Goal: Browse casually

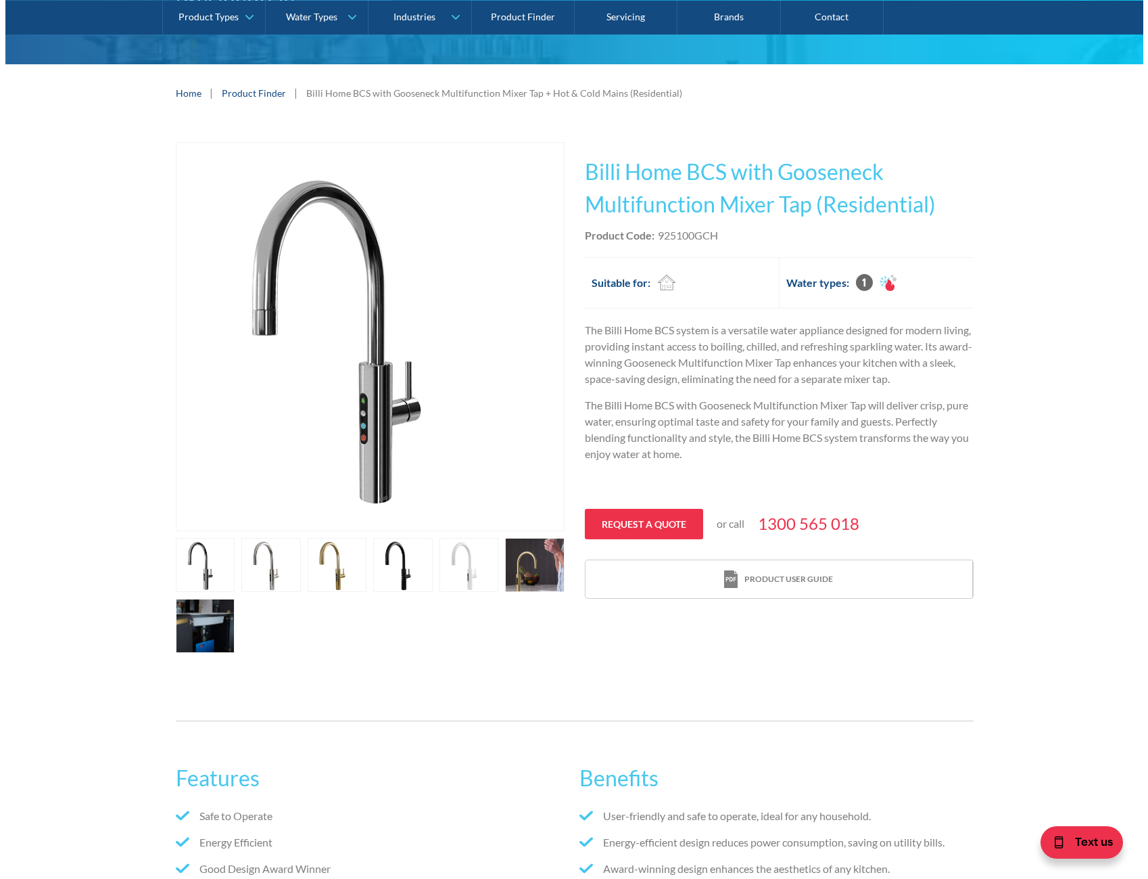
scroll to position [271, 0]
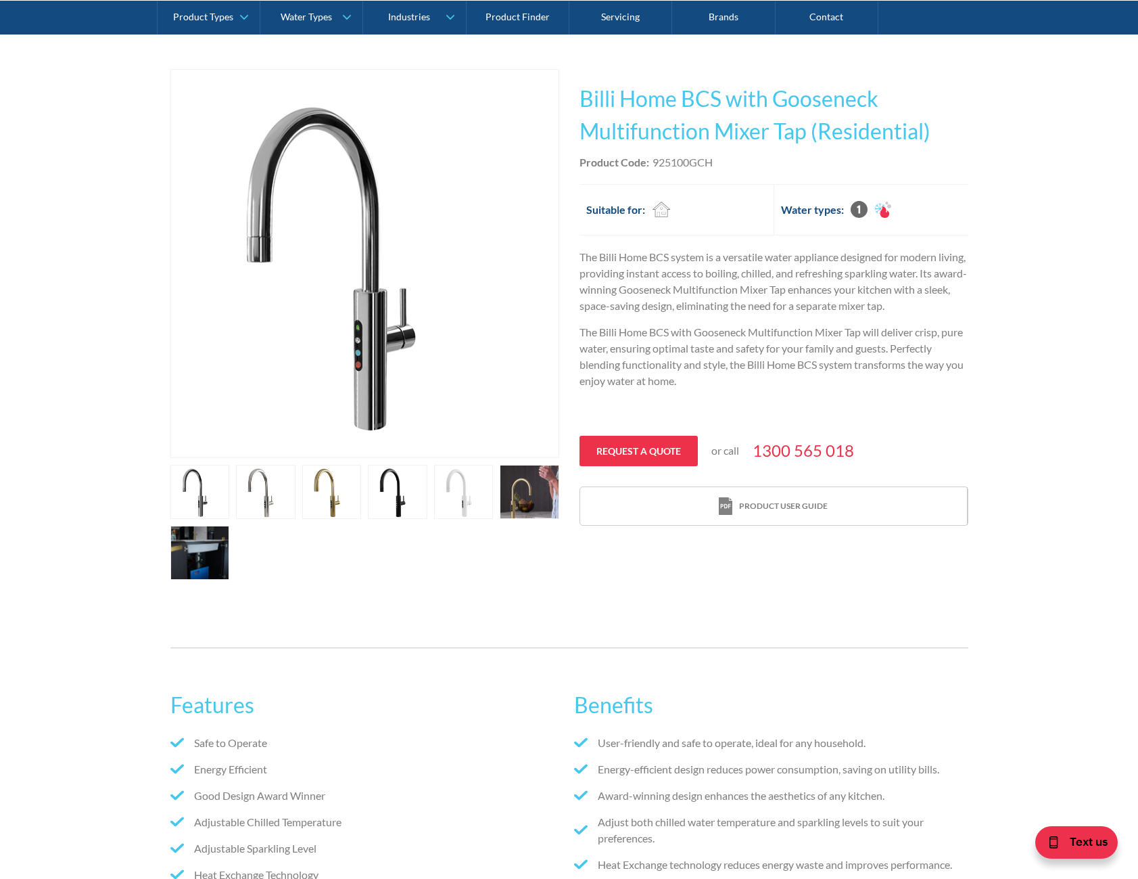
click at [230, 482] on link "open lightbox" at bounding box center [200, 492] width 60 height 54
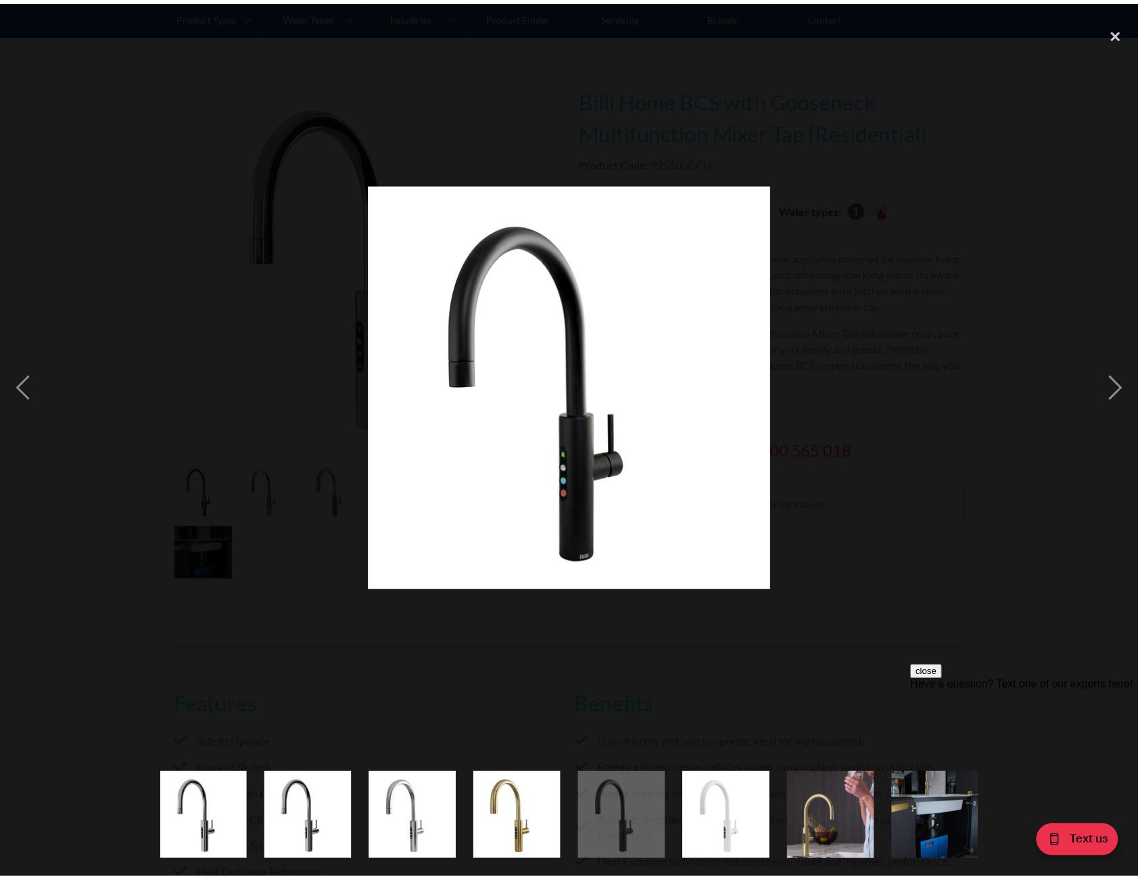
scroll to position [0, 0]
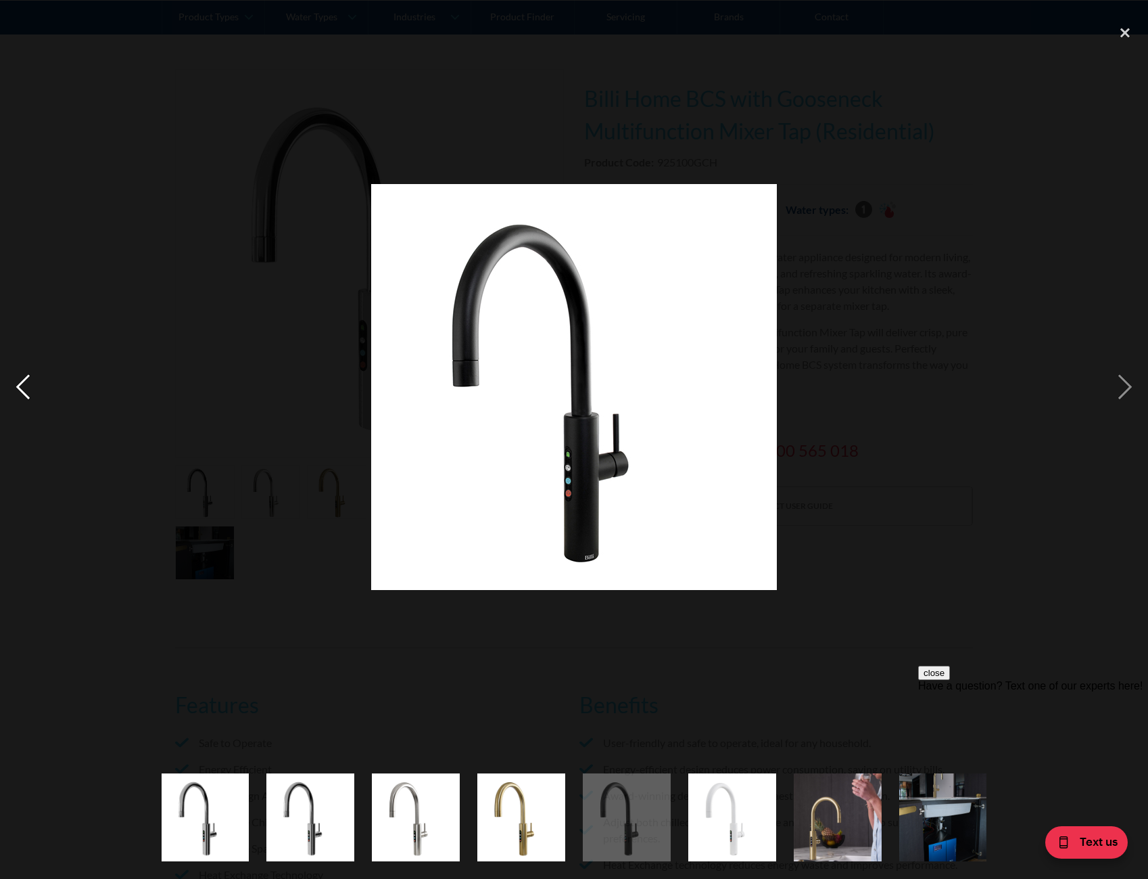
click at [25, 378] on div "previous image" at bounding box center [23, 387] width 46 height 738
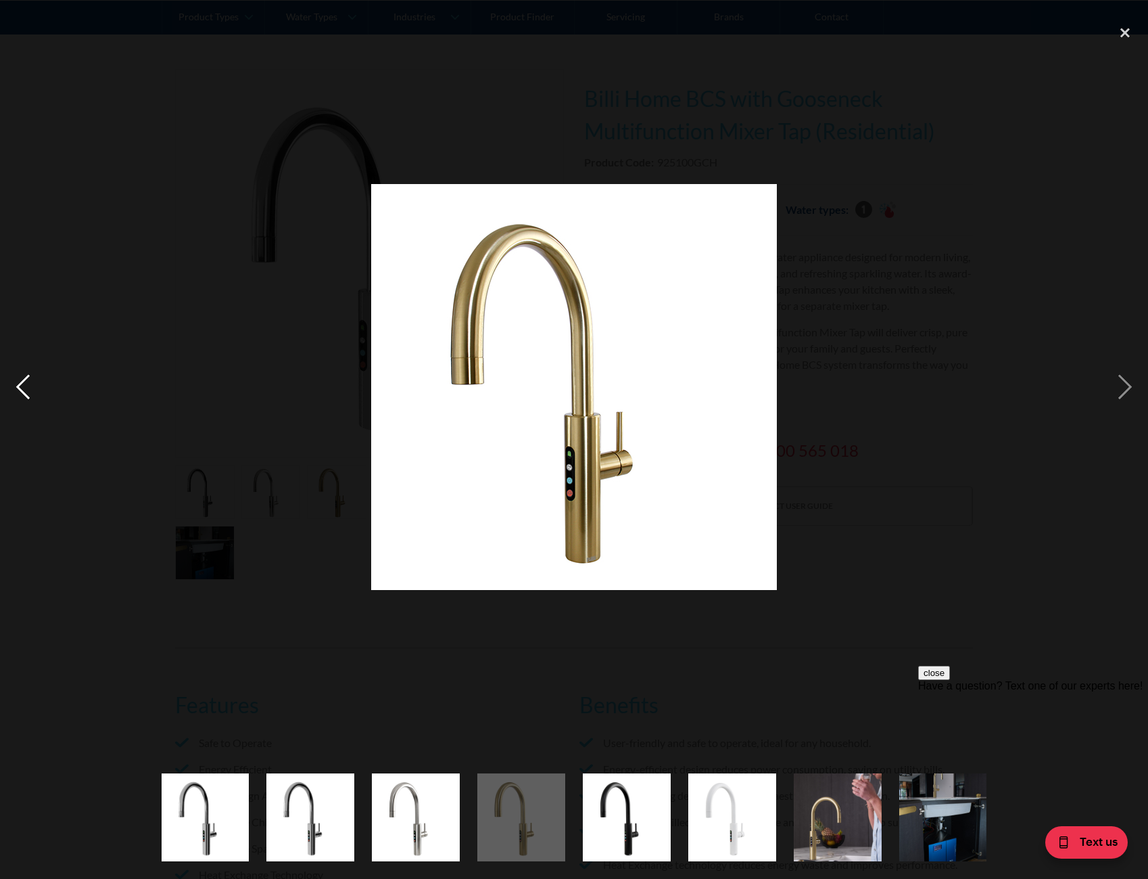
click at [30, 377] on div "previous image" at bounding box center [23, 387] width 46 height 738
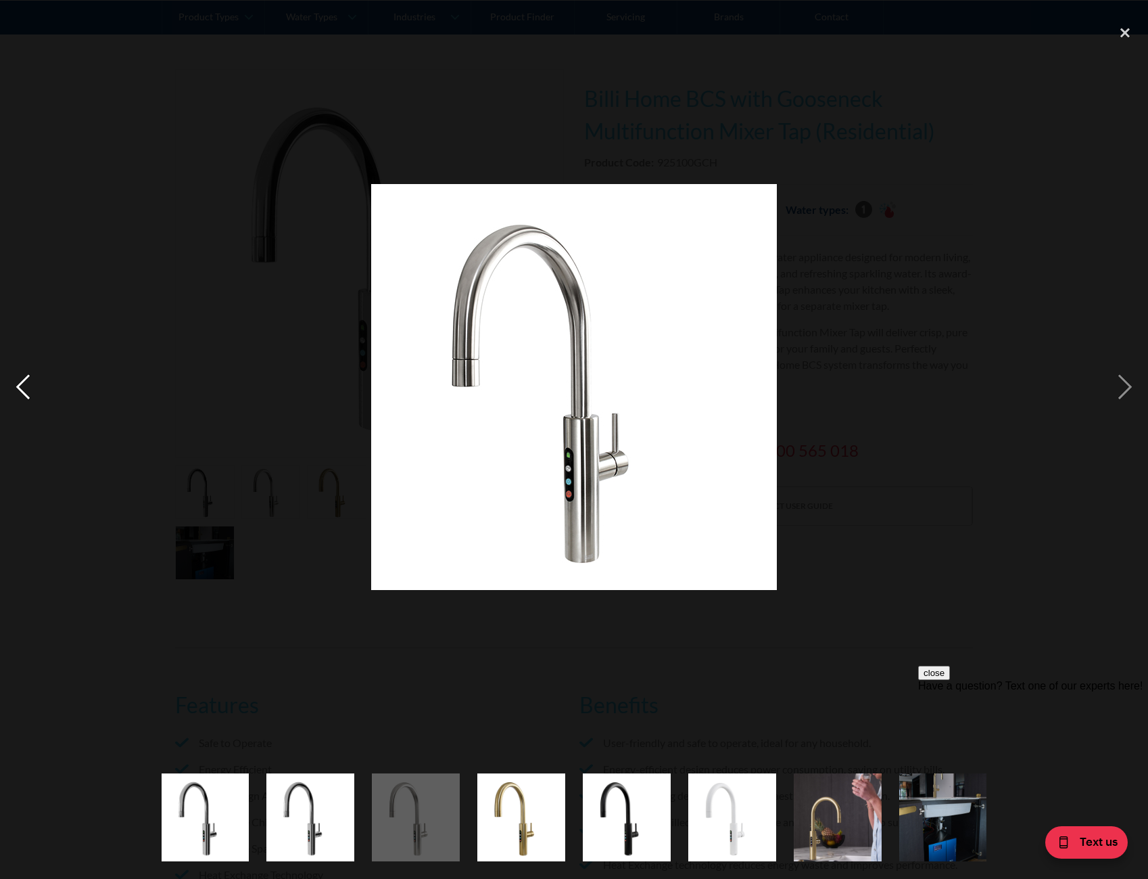
click at [30, 377] on div "previous image" at bounding box center [23, 387] width 46 height 738
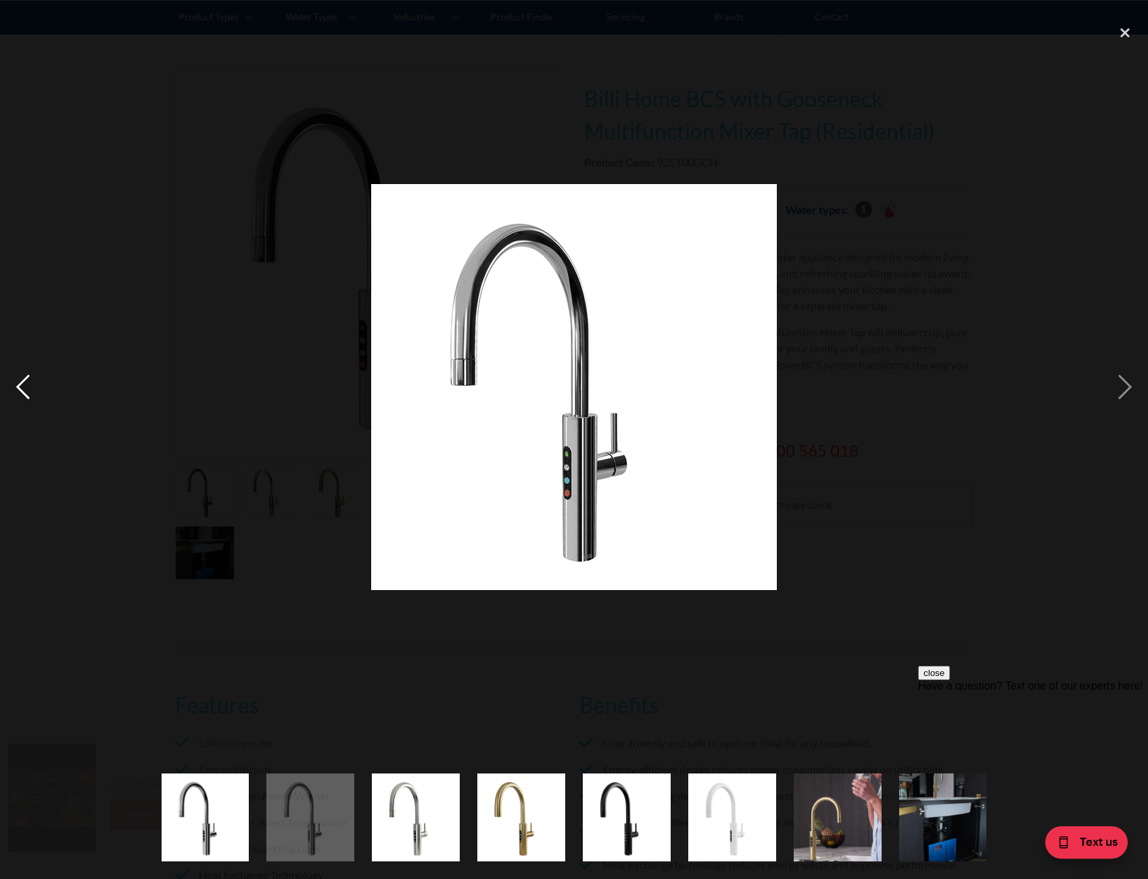
click at [30, 377] on div "previous image" at bounding box center [23, 387] width 46 height 738
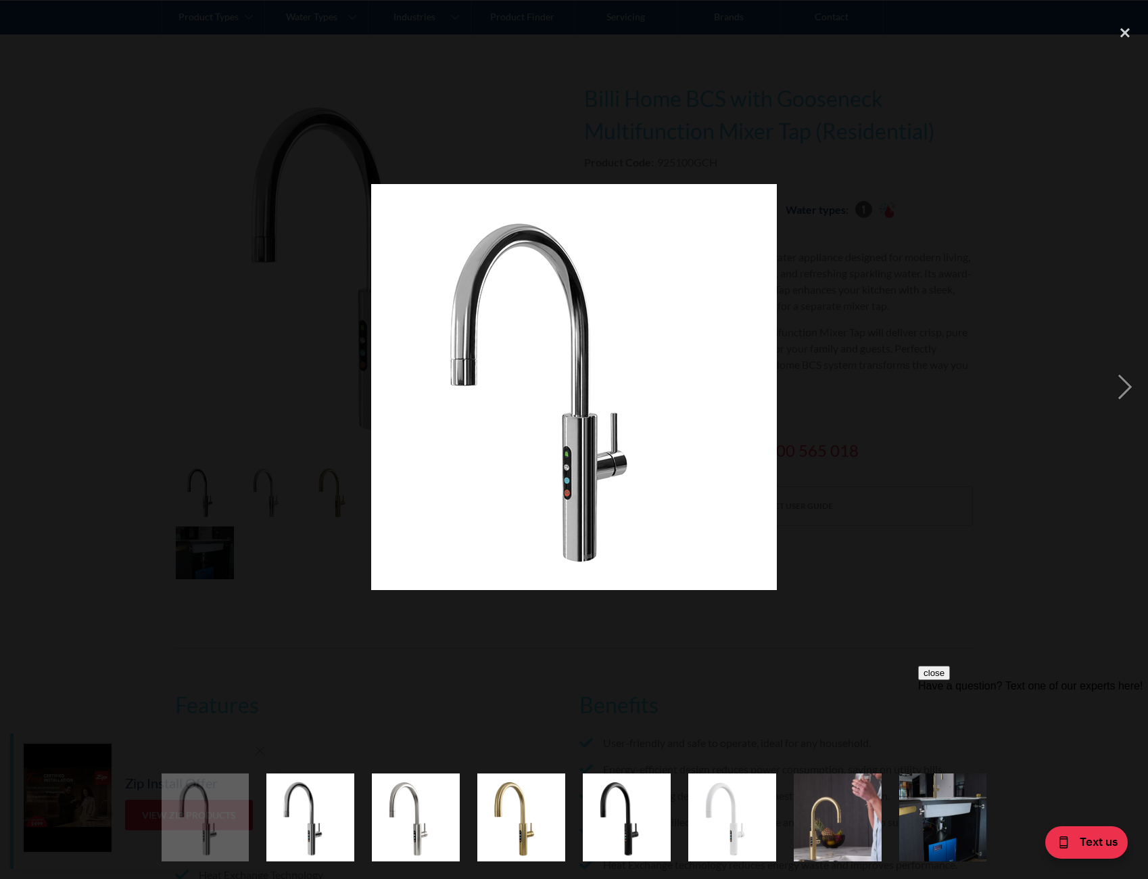
click at [30, 377] on div "previous image" at bounding box center [23, 387] width 46 height 738
click at [1116, 383] on div "next image" at bounding box center [1125, 387] width 46 height 738
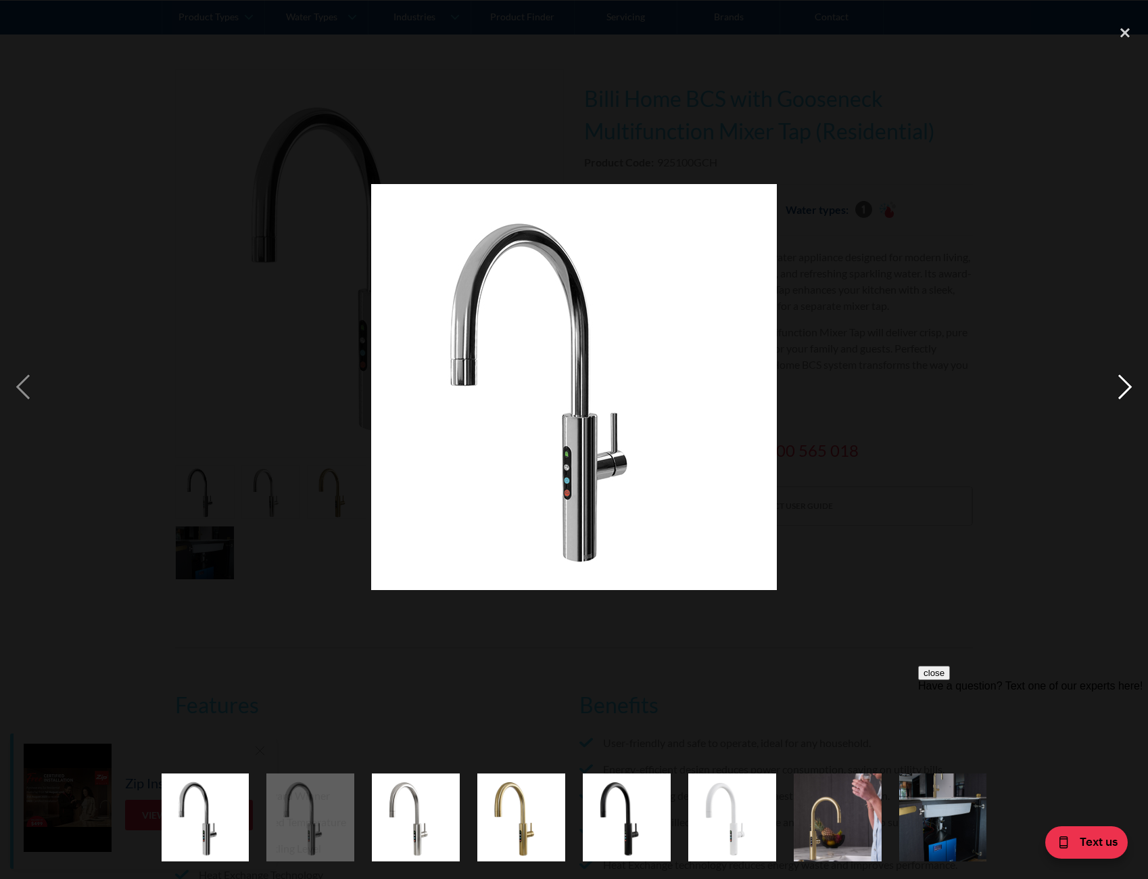
click at [1117, 383] on div "next image" at bounding box center [1125, 387] width 46 height 738
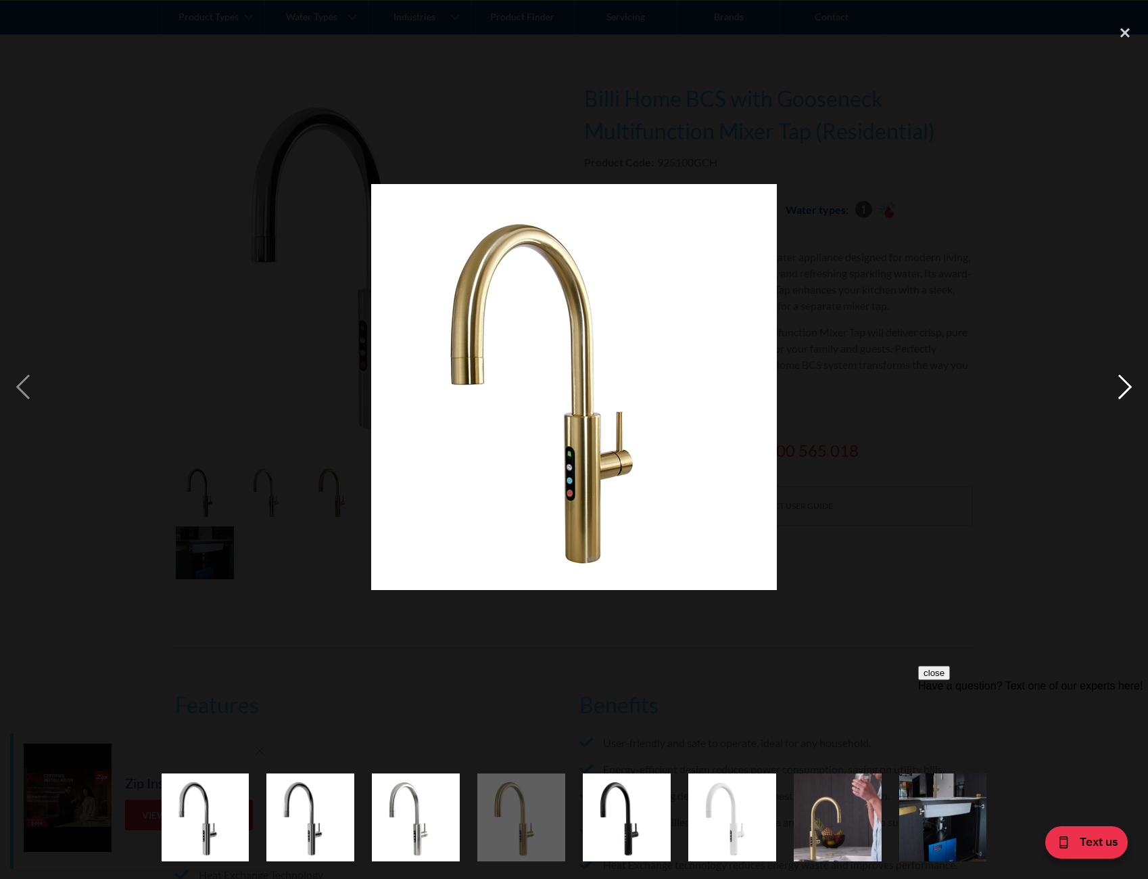
click at [1118, 381] on div "next image" at bounding box center [1125, 387] width 46 height 738
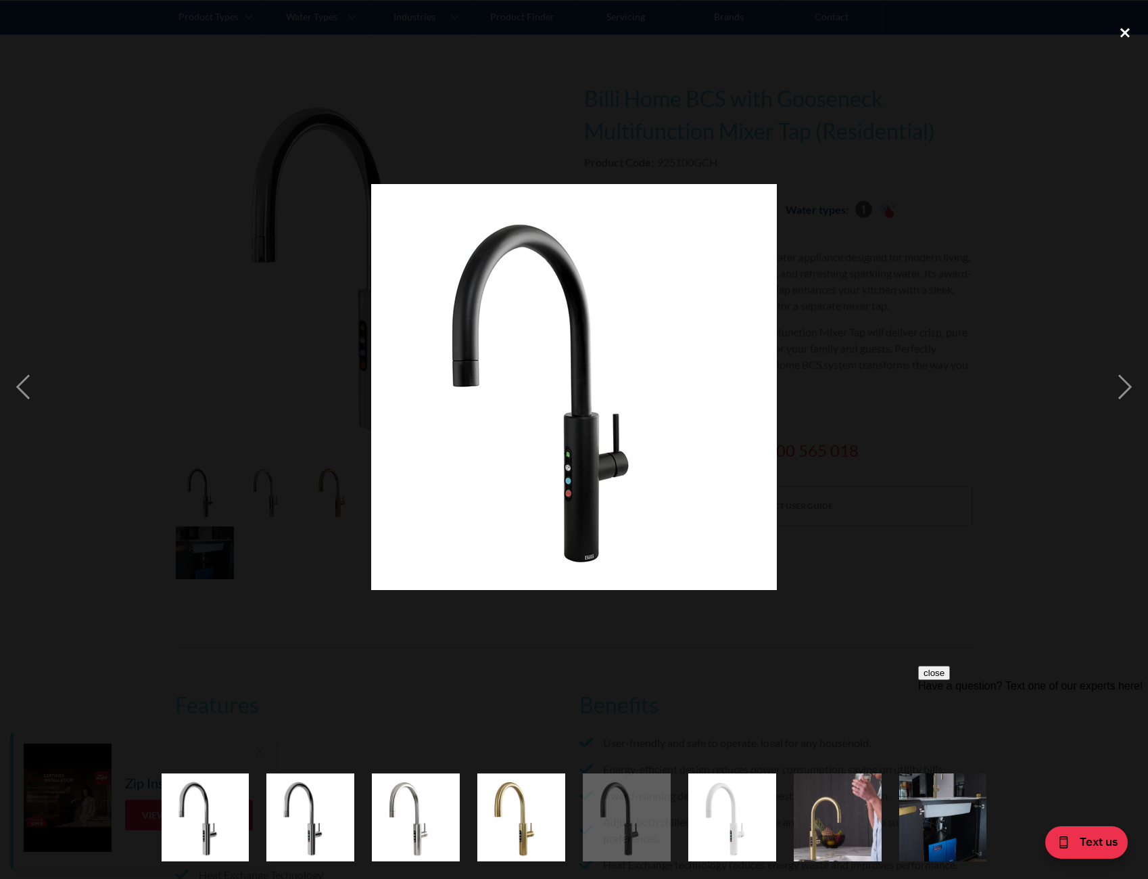
click at [1124, 32] on div "close lightbox" at bounding box center [1125, 33] width 46 height 30
